Goal: Check status

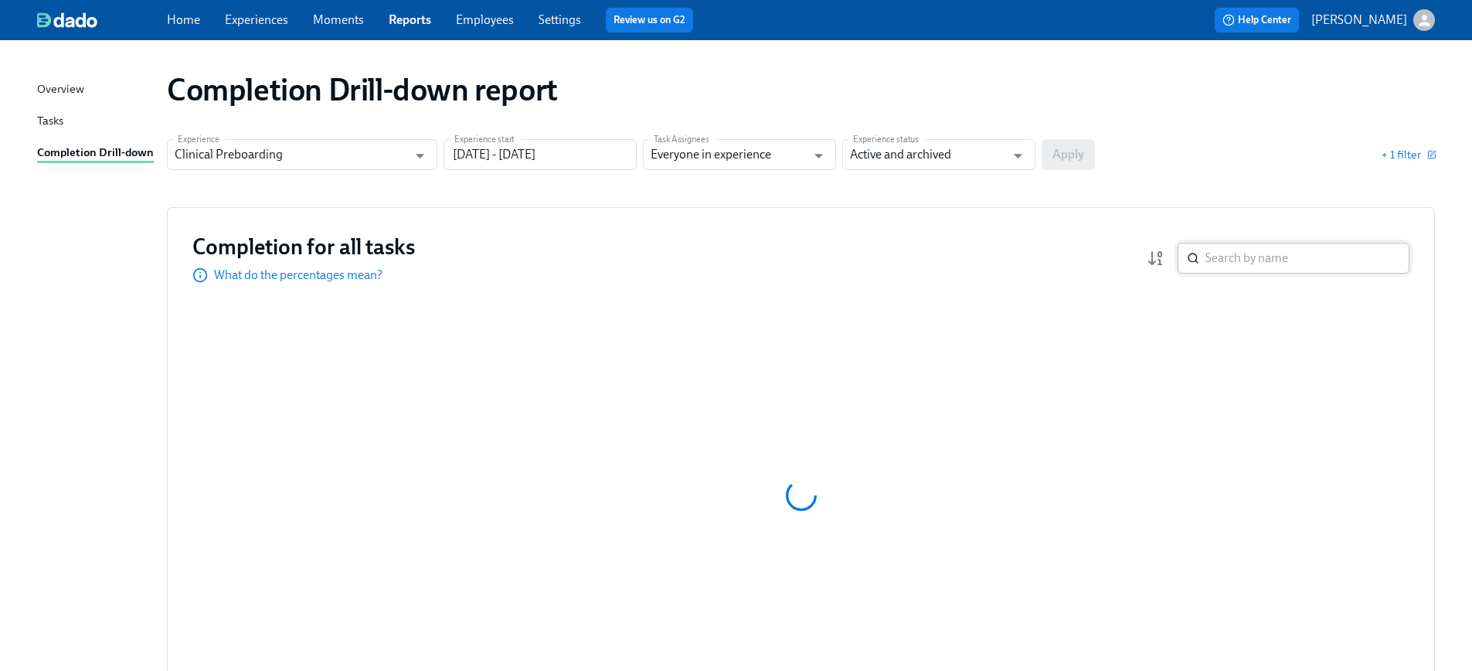
click at [1234, 259] on input "search" at bounding box center [1308, 258] width 204 height 31
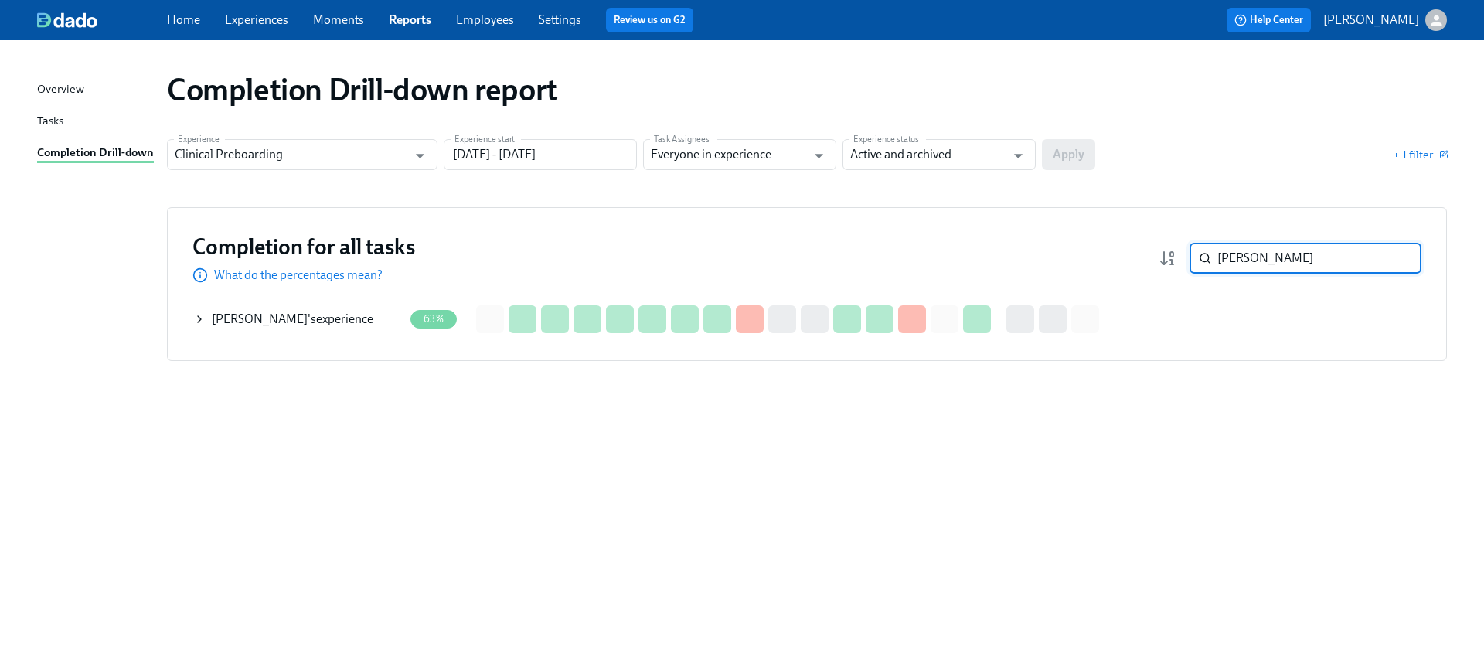
type input "clifton"
click at [204, 322] on icon at bounding box center [199, 319] width 12 height 12
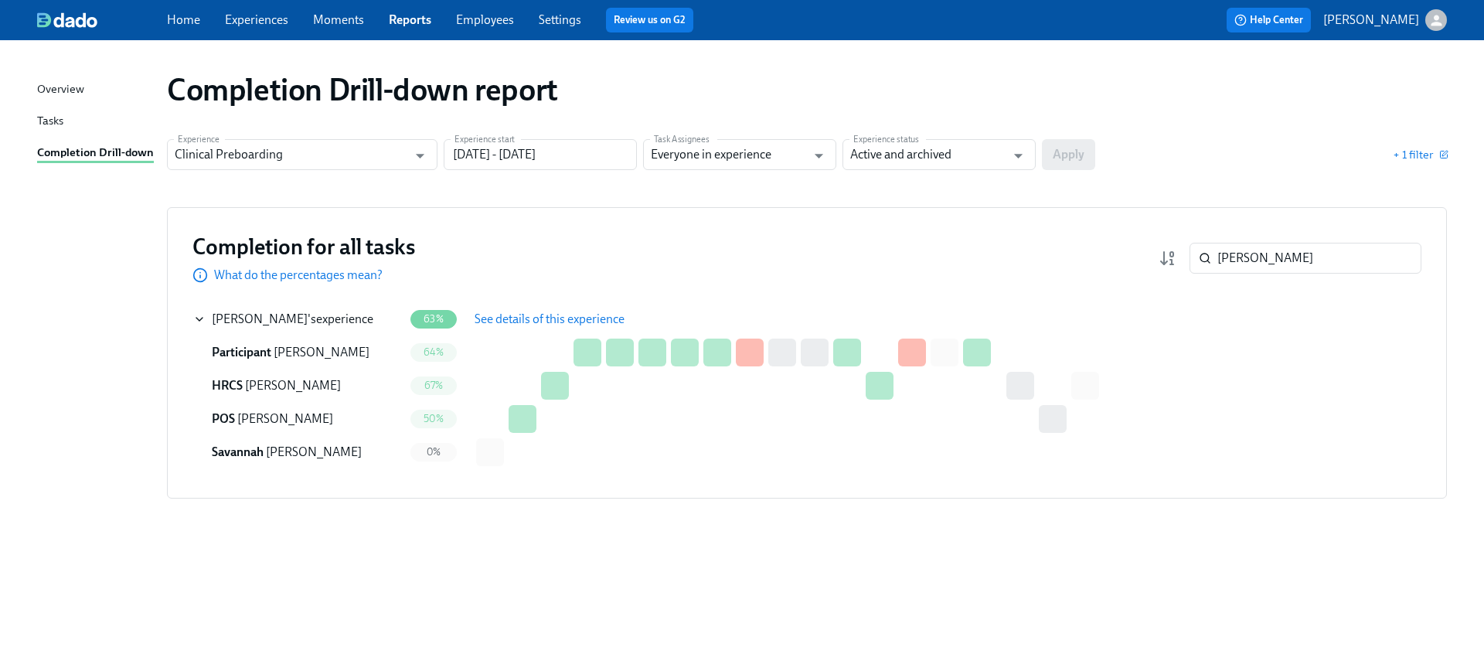
click at [487, 314] on span "See details of this experience" at bounding box center [550, 318] width 150 height 15
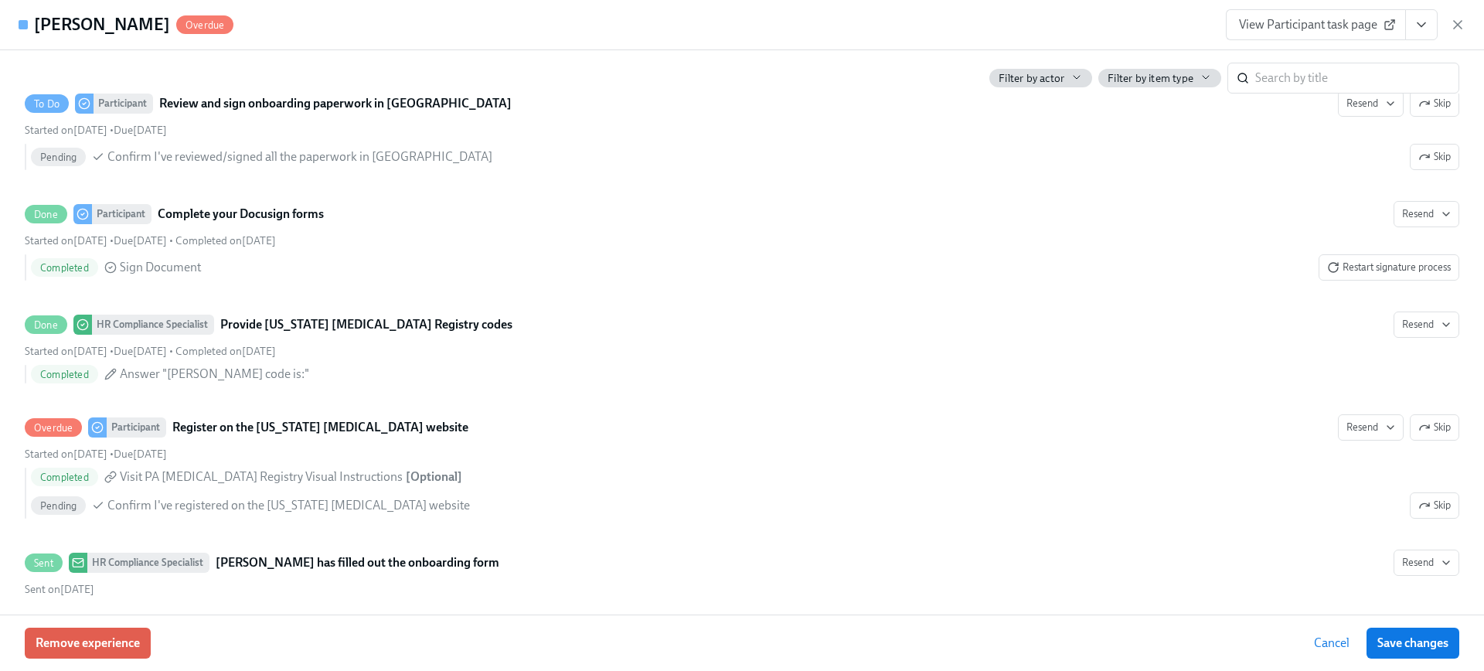
scroll to position [2653, 0]
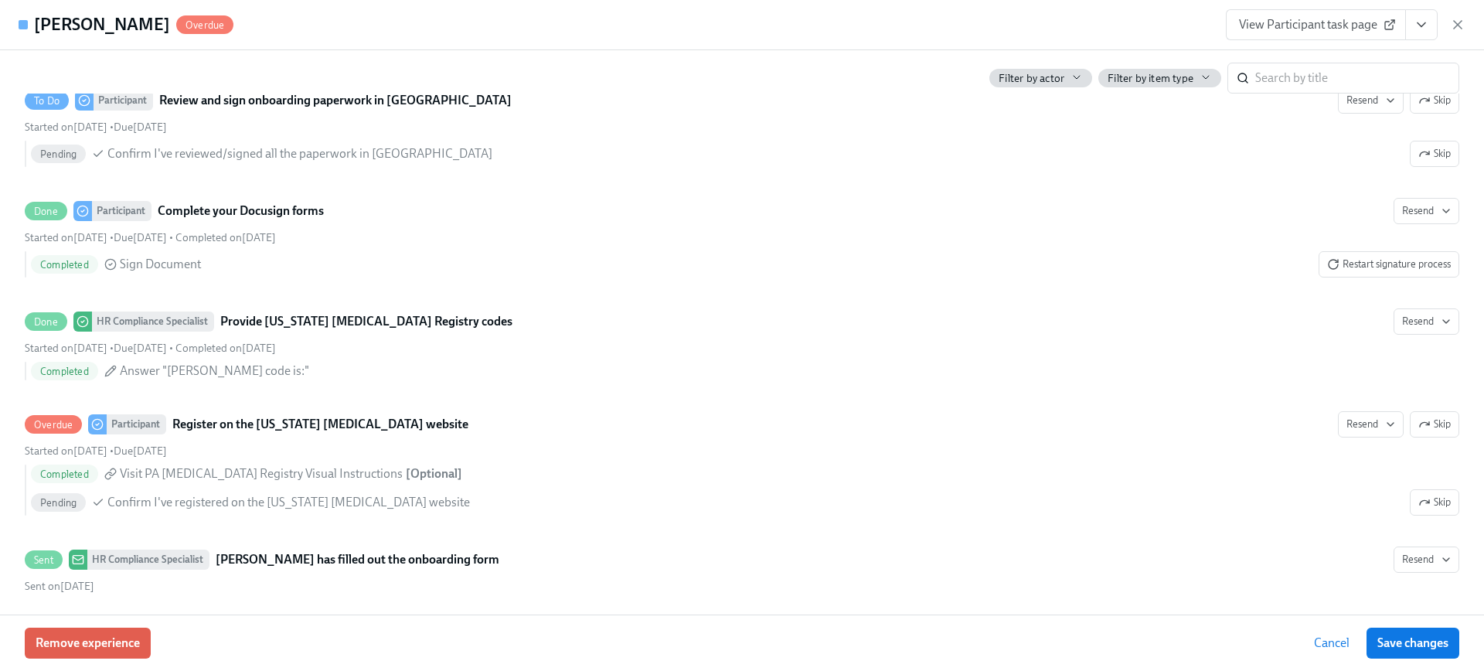
click at [1362, 28] on span "View Participant task page" at bounding box center [1316, 24] width 154 height 15
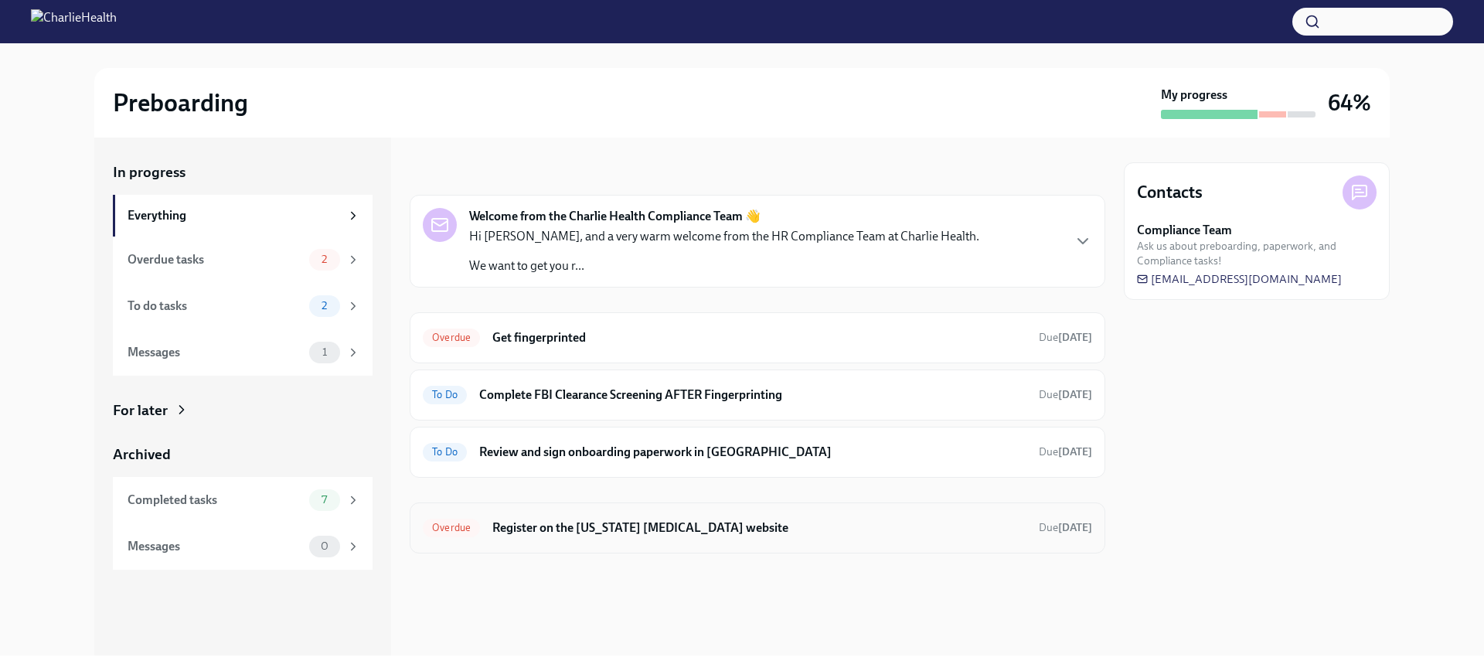
click at [718, 536] on div "Overdue Register on the [US_STATE] [MEDICAL_DATA] website Due [DATE]" at bounding box center [757, 528] width 669 height 25
